Goal: Use online tool/utility: Utilize a website feature to perform a specific function

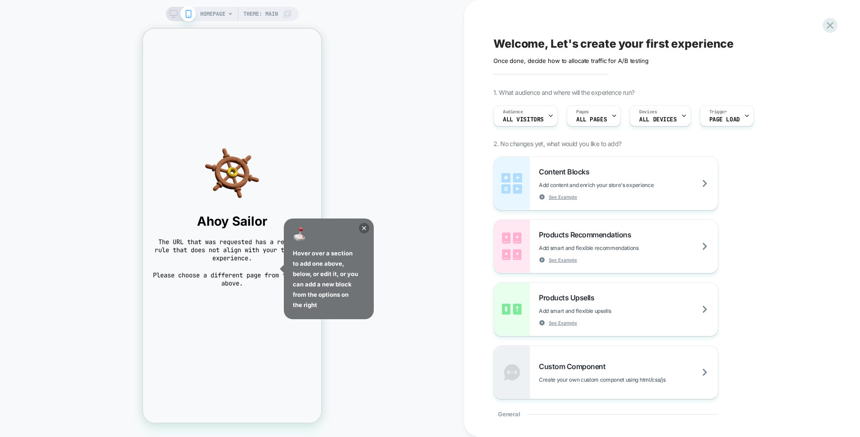
click at [365, 229] on icon at bounding box center [364, 228] width 10 height 10
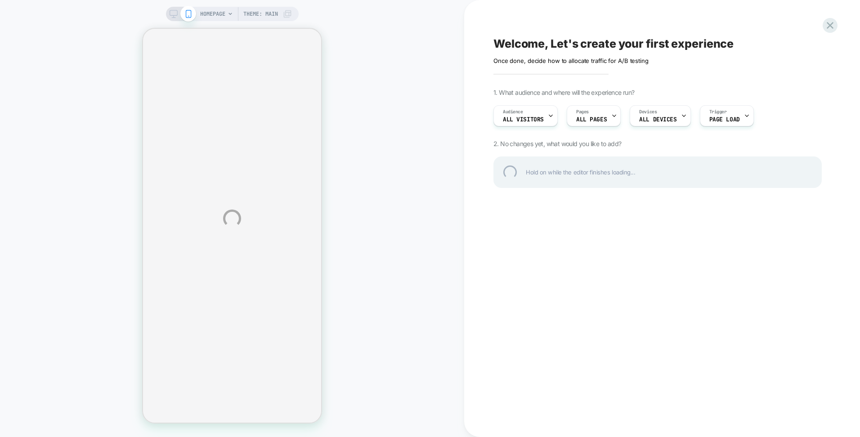
click at [570, 75] on div "HOMEPAGE Theme: MAIN Welcome, Let's create your first experience Click to edit …" at bounding box center [430, 218] width 860 height 437
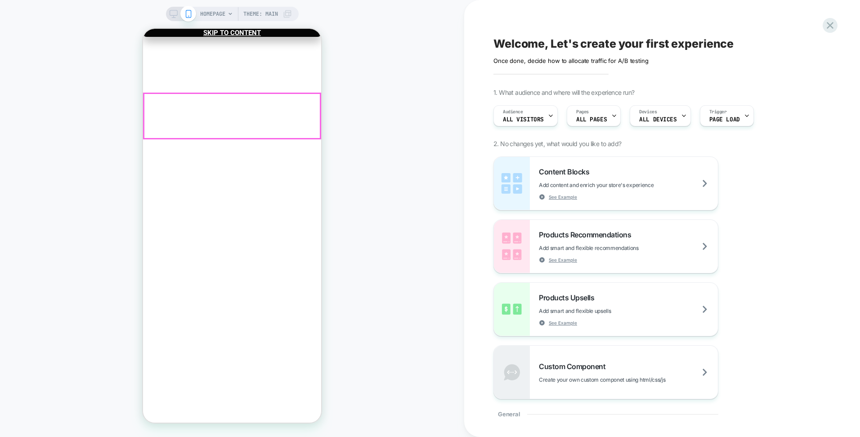
click at [205, 152] on div "Halo Extension Set Color: Dark Brown, Length: 18 Inch €51,95 Decrease quantity …" at bounding box center [232, 252] width 178 height 286
click at [208, 378] on div "Customers also add ..." at bounding box center [232, 381] width 178 height 7
drag, startPoint x: 600, startPoint y: 165, endPoint x: 522, endPoint y: 0, distance: 182.2
click at [528, 5] on div "Welcome, Let's create your first experience Click to edit experience details On…" at bounding box center [661, 218] width 337 height 437
drag, startPoint x: 593, startPoint y: 178, endPoint x: 591, endPoint y: 186, distance: 8.6
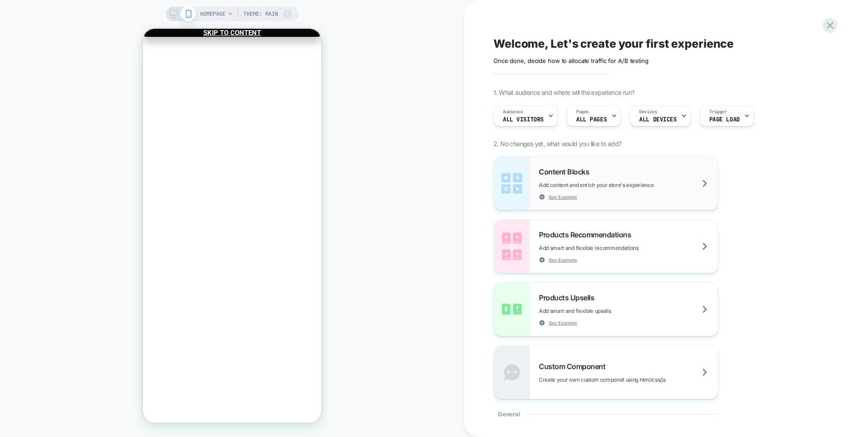
click at [582, 195] on div "Content Blocks Add content and enrich your store's experience See Example" at bounding box center [628, 183] width 179 height 33
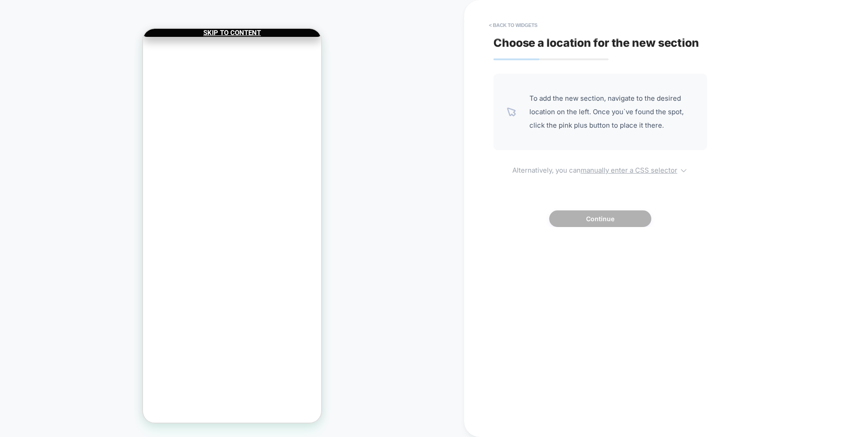
click at [649, 168] on u "manually enter a CSS selector" at bounding box center [628, 170] width 97 height 9
select select "*******"
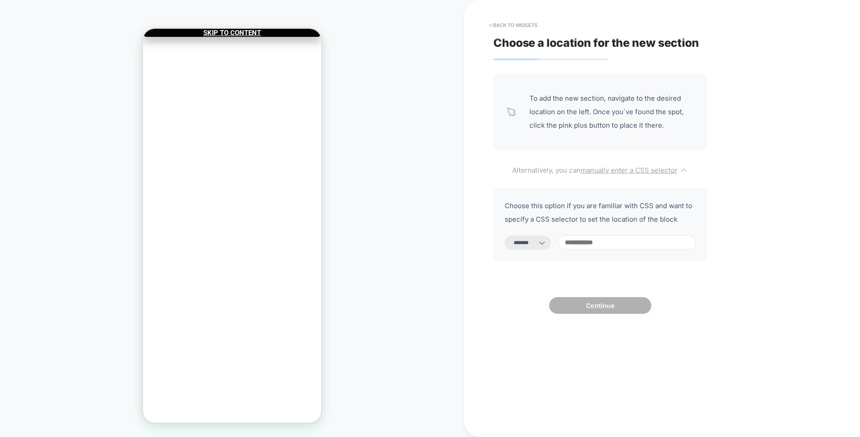
click at [652, 166] on u "manually enter a CSS selector" at bounding box center [628, 170] width 97 height 9
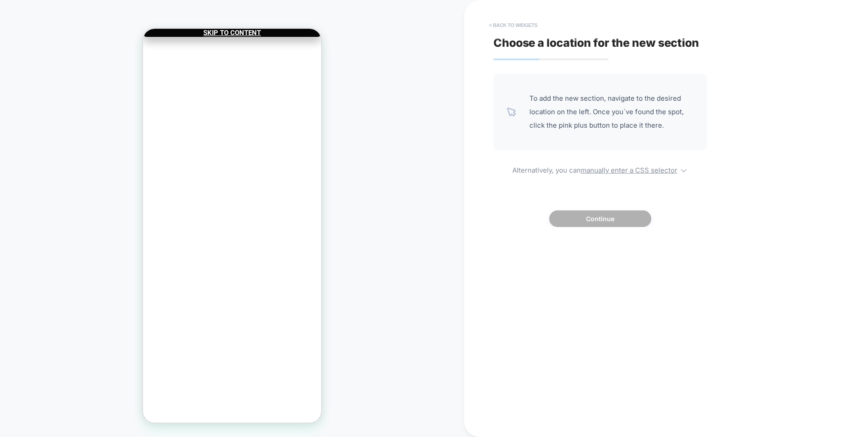
click at [498, 22] on button "< Back to widgets" at bounding box center [513, 25] width 58 height 14
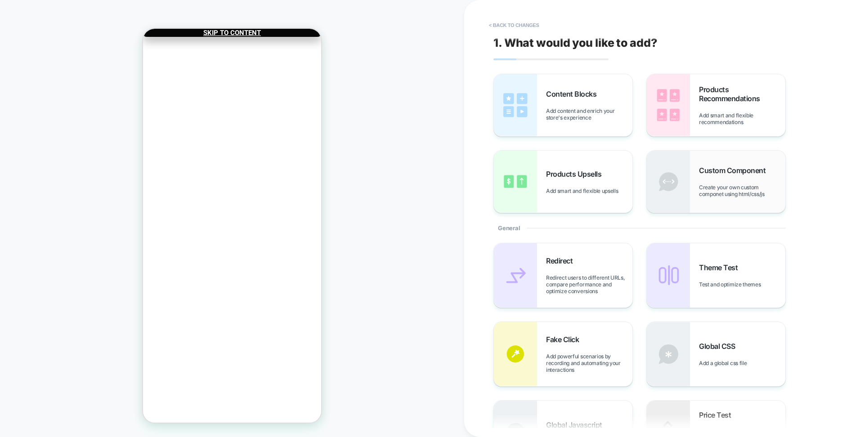
click at [738, 179] on div "Custom Component Create your own custom componet using html/css/js" at bounding box center [742, 181] width 86 height 31
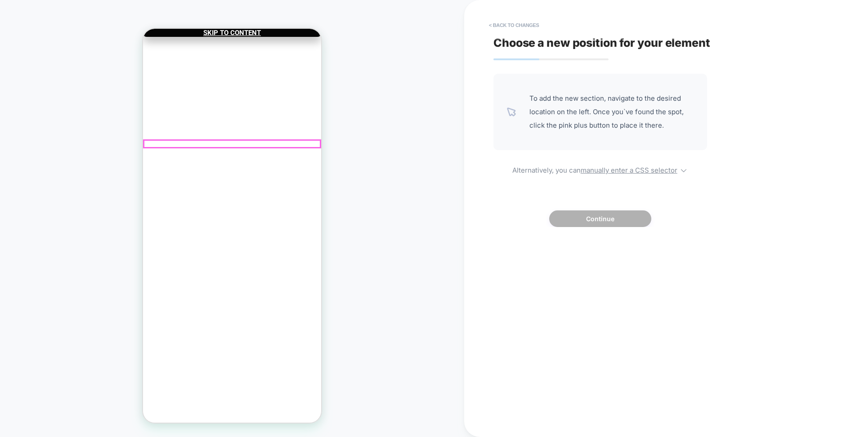
click at [225, 151] on div "Halo Extension Set Color: Dark Brown, Length: 18 Inch €51,95 Decrease quantity …" at bounding box center [232, 252] width 178 height 286
click at [220, 378] on div "Customers also add ..." at bounding box center [232, 381] width 178 height 7
click at [218, 378] on div "Customers also add ..." at bounding box center [232, 381] width 178 height 7
drag, startPoint x: 619, startPoint y: 168, endPoint x: 600, endPoint y: 168, distance: 18.4
click at [619, 168] on u "manually enter a CSS selector" at bounding box center [628, 170] width 97 height 9
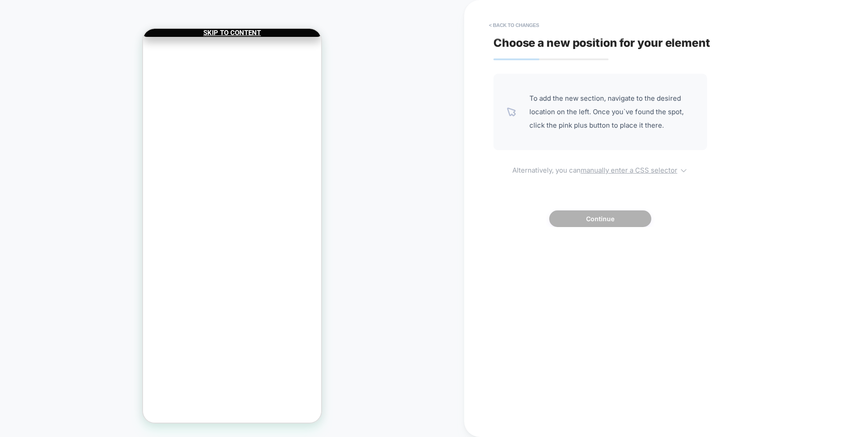
select select "*******"
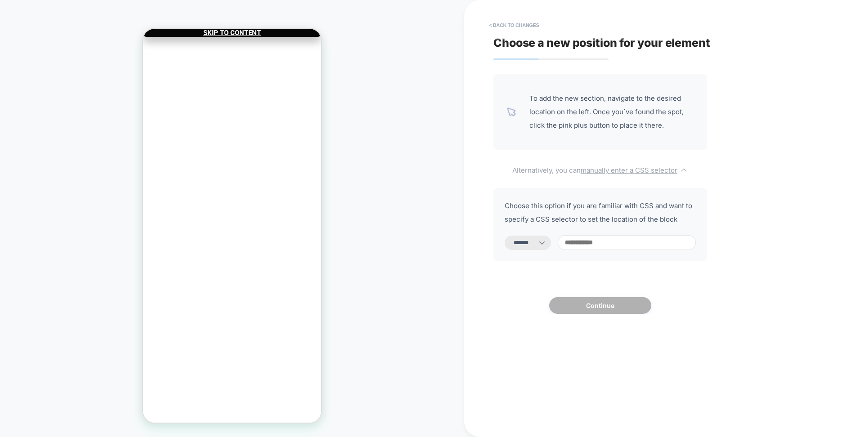
click at [618, 169] on u "manually enter a CSS selector" at bounding box center [628, 170] width 97 height 9
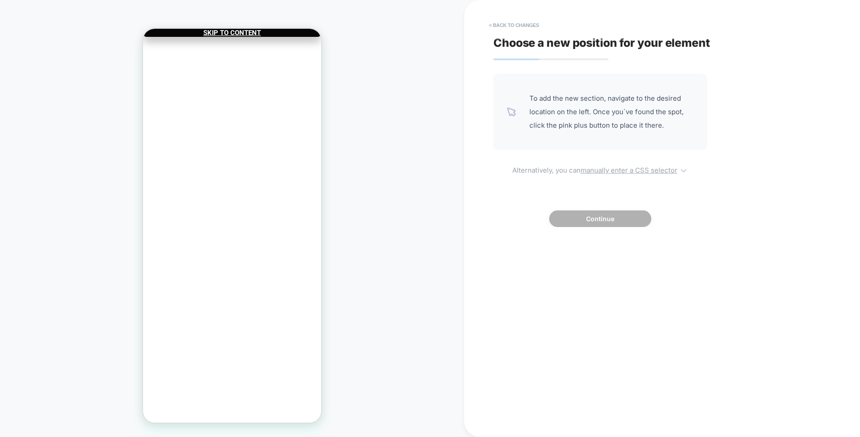
click at [619, 169] on u "manually enter a CSS selector" at bounding box center [628, 170] width 97 height 9
select select "*******"
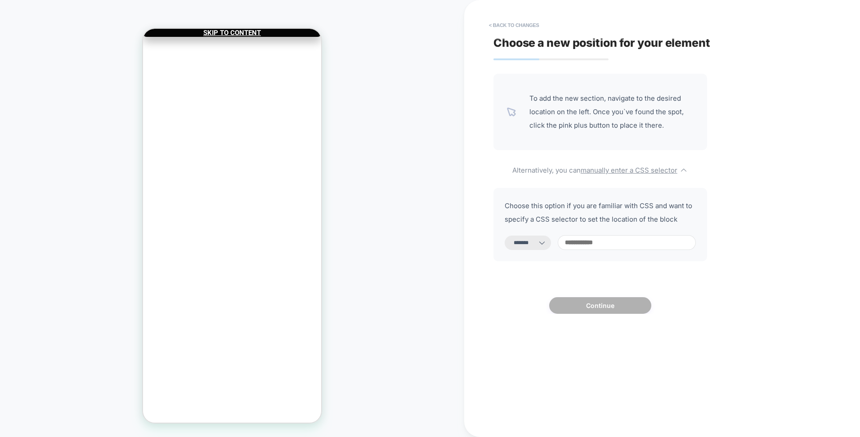
click at [531, 243] on select "**********" at bounding box center [527, 243] width 46 height 14
click at [582, 239] on input at bounding box center [626, 242] width 138 height 15
click at [602, 241] on input at bounding box center [626, 242] width 138 height 15
click at [606, 242] on input at bounding box center [626, 242] width 138 height 15
drag, startPoint x: 583, startPoint y: 106, endPoint x: 568, endPoint y: 81, distance: 28.7
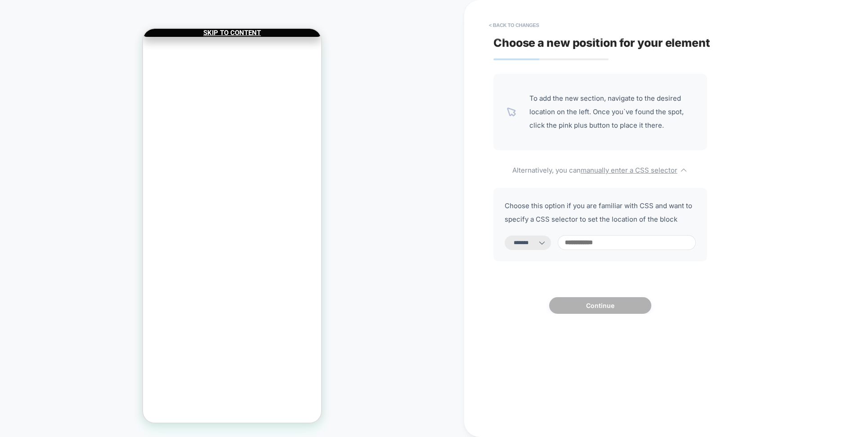
click at [581, 101] on span "To add the new section, navigate to the desired location on the left. Once you`…" at bounding box center [611, 112] width 164 height 40
click at [503, 26] on button "< Back to changes" at bounding box center [513, 25] width 59 height 14
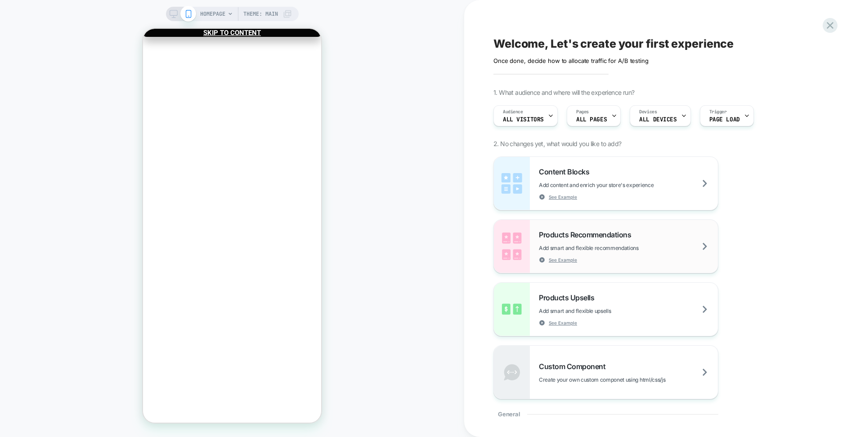
click at [584, 231] on span "Products Recommendations" at bounding box center [587, 234] width 97 height 9
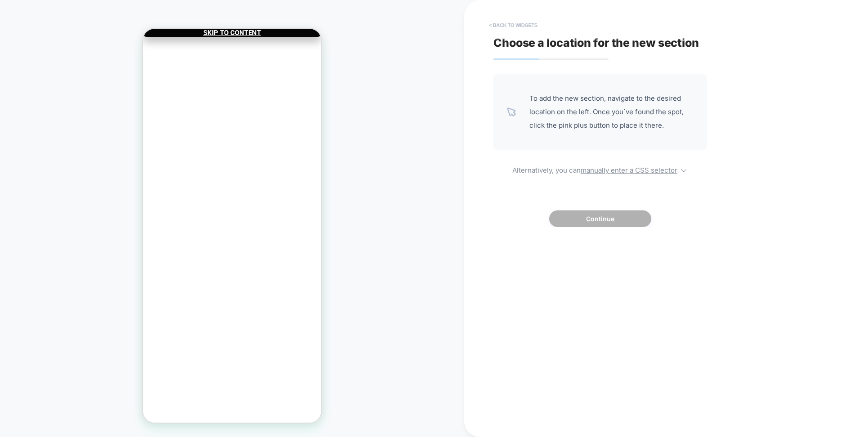
click at [500, 22] on button "< Back to widgets" at bounding box center [513, 25] width 58 height 14
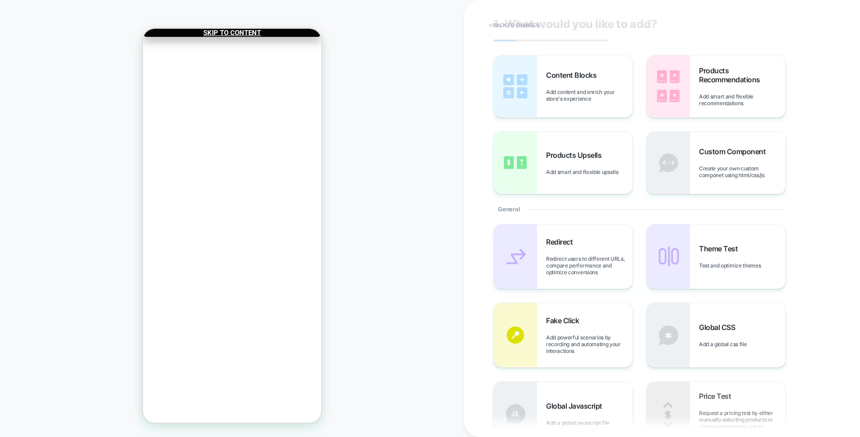
scroll to position [90, 0]
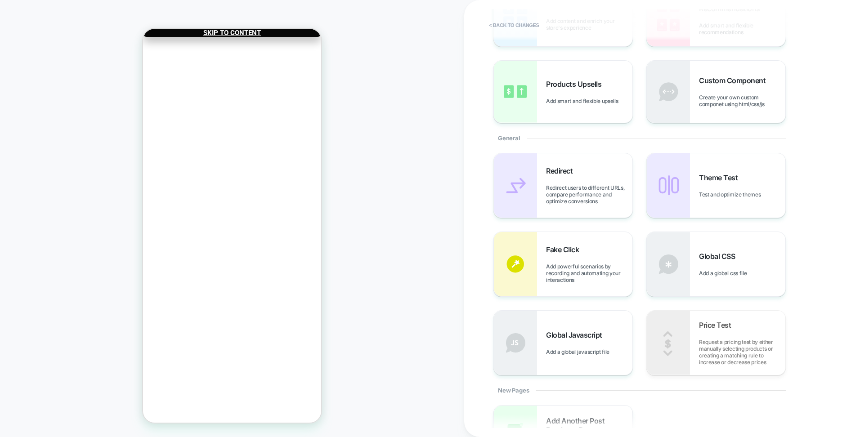
drag, startPoint x: 727, startPoint y: 168, endPoint x: 715, endPoint y: 177, distance: 14.7
click at [726, 163] on div "Theme Test Test and optimize themes" at bounding box center [715, 185] width 138 height 64
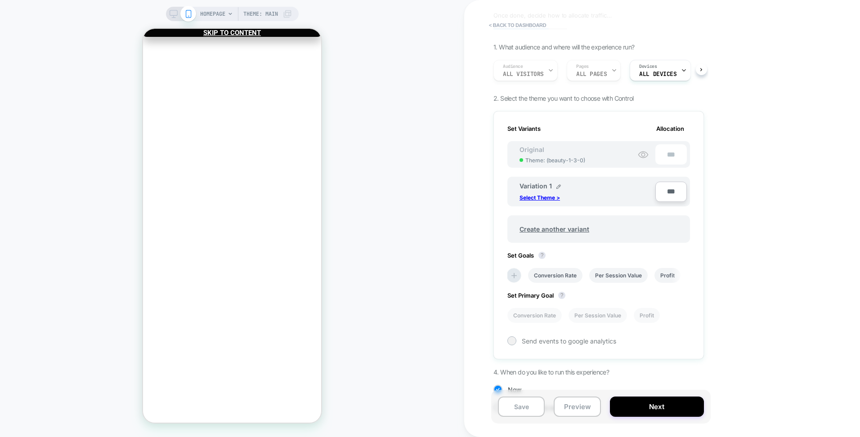
scroll to position [0, 0]
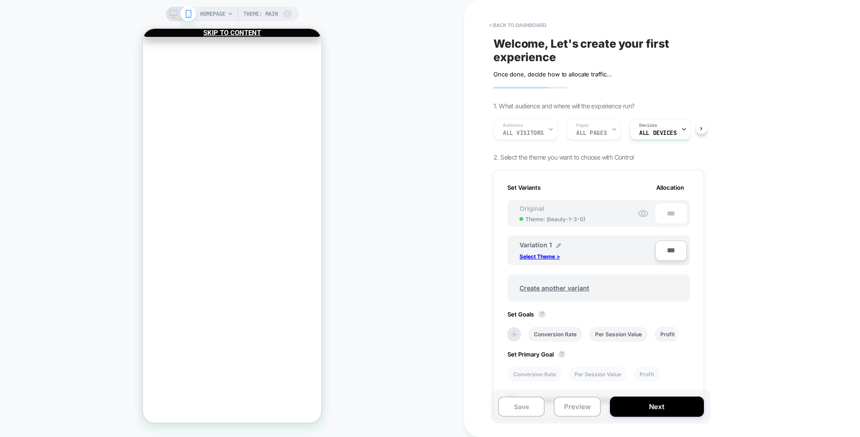
click at [664, 247] on input "***" at bounding box center [670, 251] width 31 height 20
drag, startPoint x: 745, startPoint y: 249, endPoint x: 646, endPoint y: 281, distance: 103.8
click at [744, 249] on div "< back to dashboard Welcome, Let's create your first experience Click to edit e…" at bounding box center [662, 218] width 396 height 437
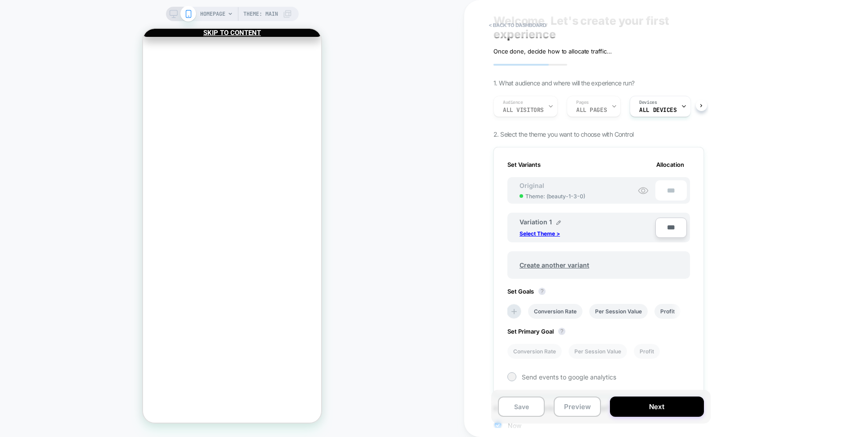
scroll to position [88, 0]
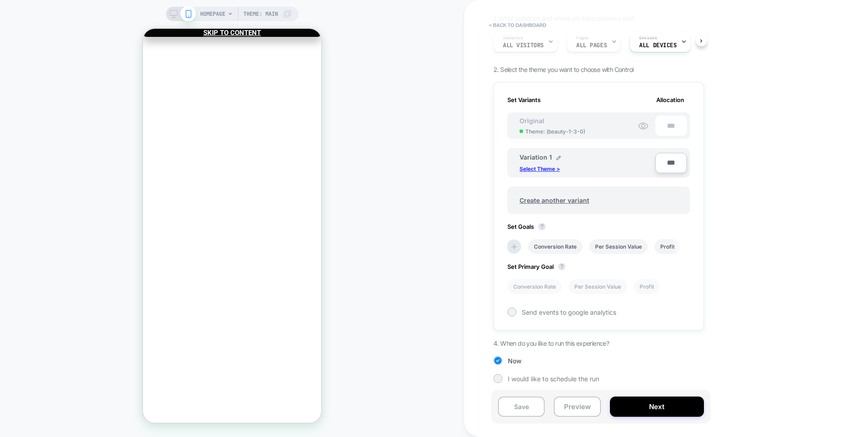
click at [550, 166] on p "Select Theme >" at bounding box center [539, 168] width 40 height 7
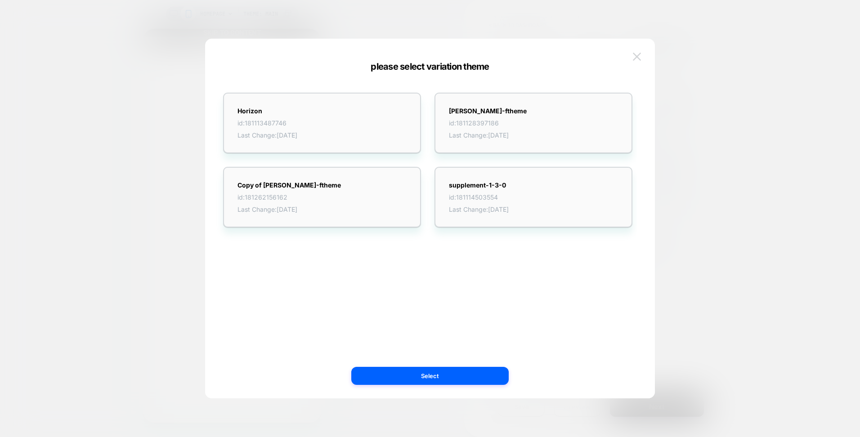
click at [643, 58] on button at bounding box center [636, 56] width 13 height 13
